Goal: Navigation & Orientation: Go to known website

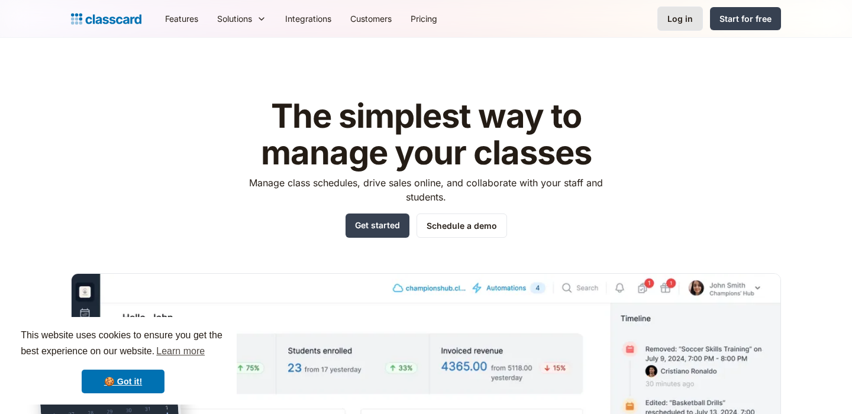
click at [675, 18] on div "Log in" at bounding box center [679, 18] width 25 height 12
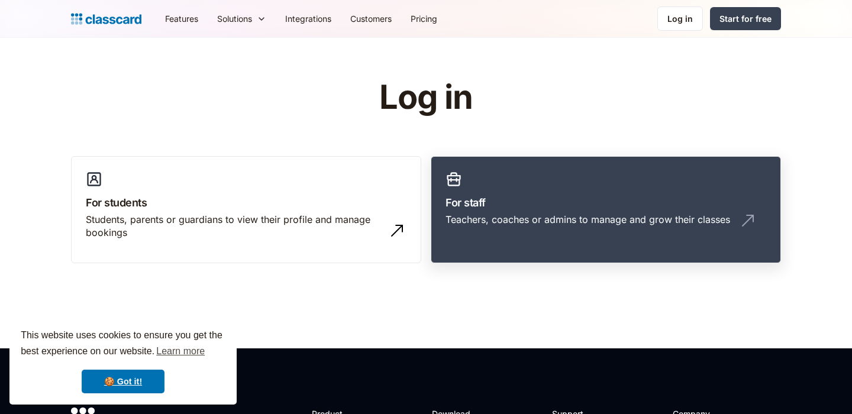
click at [503, 213] on div "Teachers, coaches or admins to manage and grow their classes" at bounding box center [588, 219] width 285 height 13
